Goal: Information Seeking & Learning: Learn about a topic

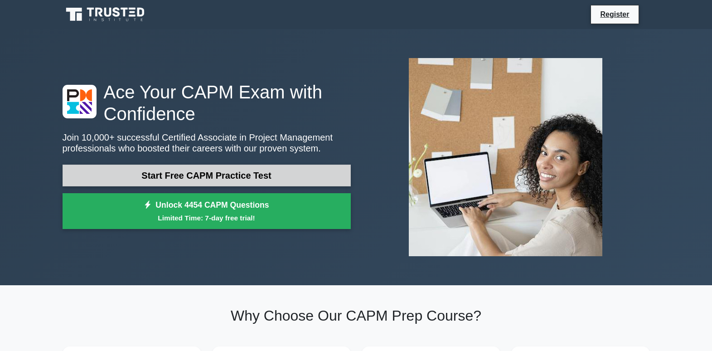
click at [227, 179] on link "Start Free CAPM Practice Test" at bounding box center [207, 176] width 288 height 22
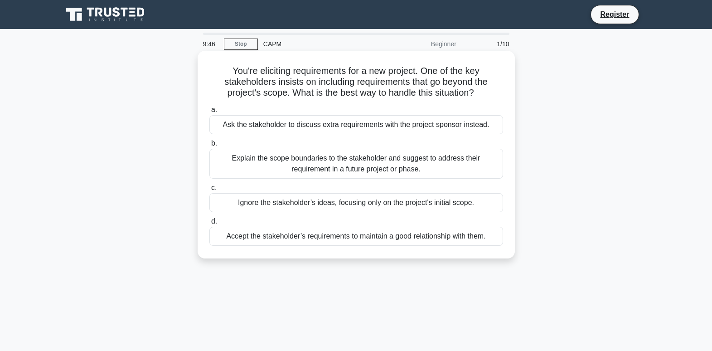
click at [320, 127] on div "Ask the stakeholder to discuss extra requirements with the project sponsor inst…" at bounding box center [357, 124] width 294 height 19
click at [210, 113] on input "a. Ask the stakeholder to discuss extra requirements with the project sponsor i…" at bounding box center [210, 110] width 0 height 6
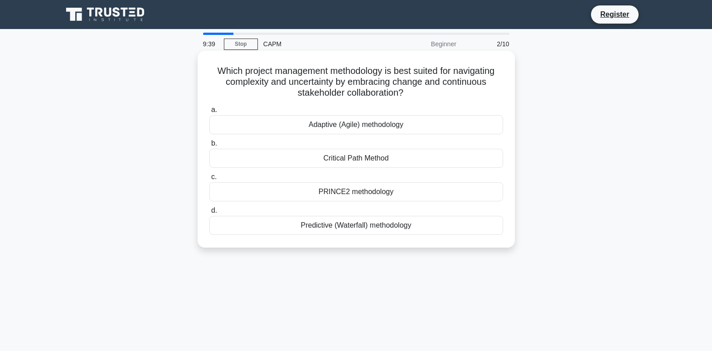
click at [365, 161] on div "Critical Path Method" at bounding box center [357, 158] width 294 height 19
click at [210, 146] on input "b. Critical Path Method" at bounding box center [210, 144] width 0 height 6
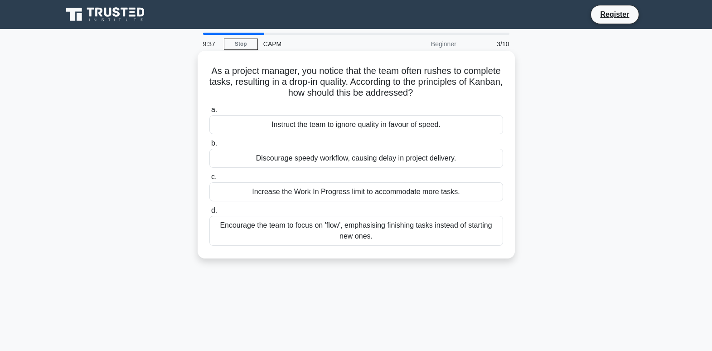
click at [333, 122] on div "Instruct the team to ignore quality in favour of speed." at bounding box center [357, 124] width 294 height 19
click at [210, 113] on input "a. Instruct the team to ignore quality in favour of speed." at bounding box center [210, 110] width 0 height 6
